Goal: Transaction & Acquisition: Book appointment/travel/reservation

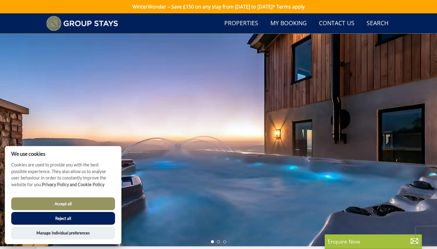
scroll to position [160, 0]
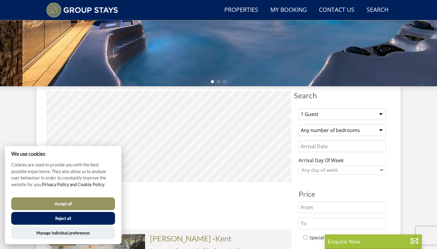
drag, startPoint x: 76, startPoint y: 199, endPoint x: 76, endPoint y: 203, distance: 3.9
click at [76, 199] on button "Accept all" at bounding box center [63, 203] width 104 height 13
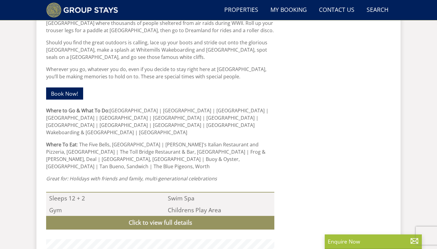
scroll to position [75, 0]
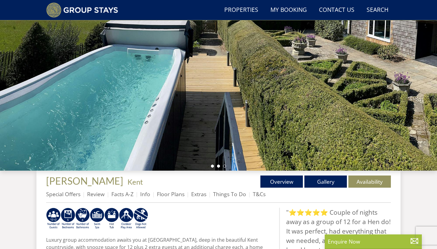
click at [217, 166] on li at bounding box center [218, 165] width 3 height 3
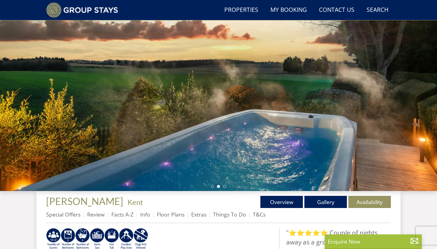
scroll to position [55, 0]
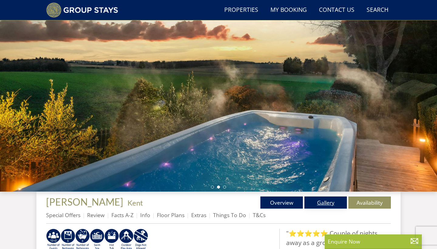
click at [318, 200] on link "Gallery" at bounding box center [325, 202] width 42 height 12
